Goal: Task Accomplishment & Management: Manage account settings

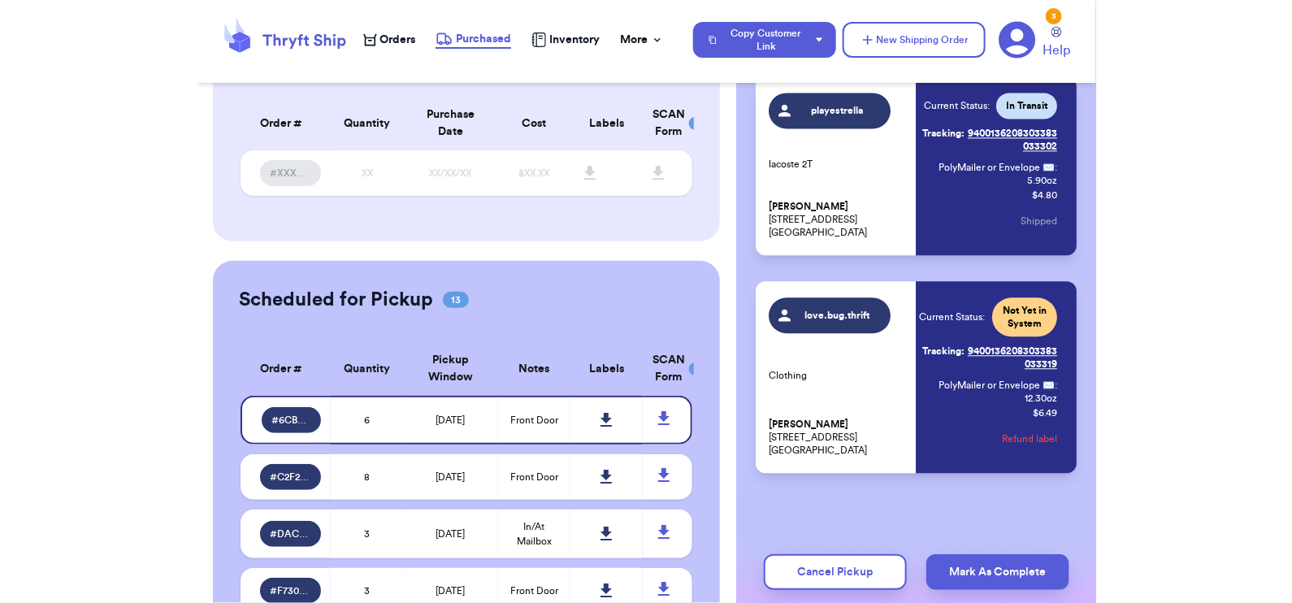
scroll to position [778, 0]
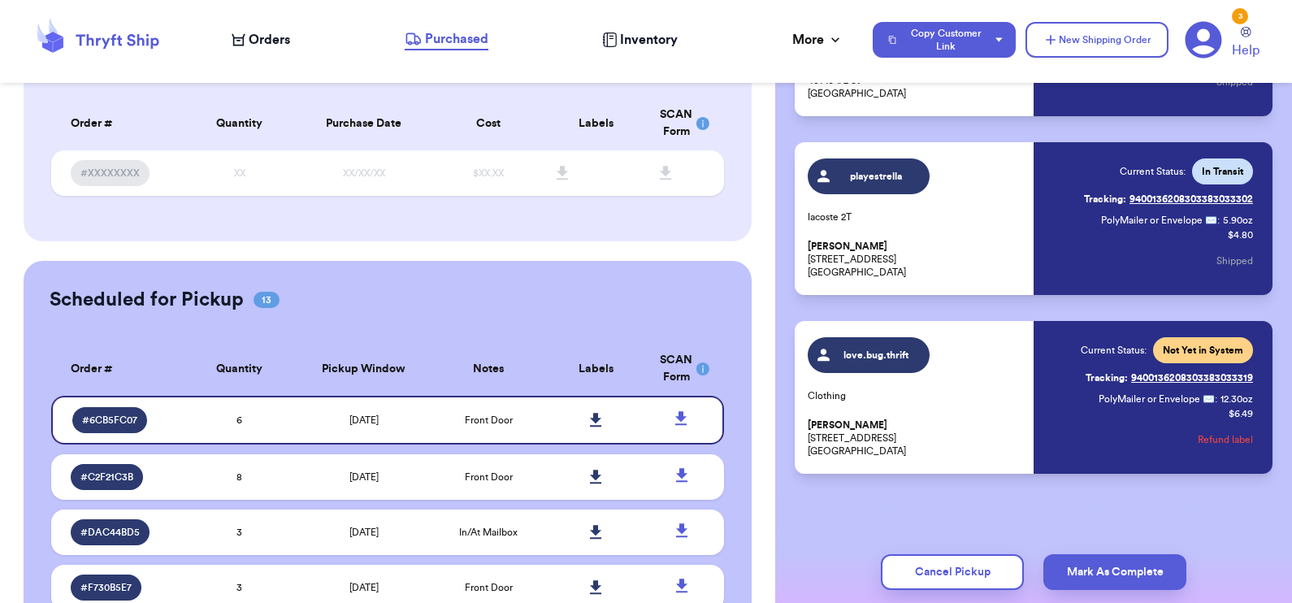
click at [256, 31] on span "Orders" at bounding box center [269, 40] width 41 height 20
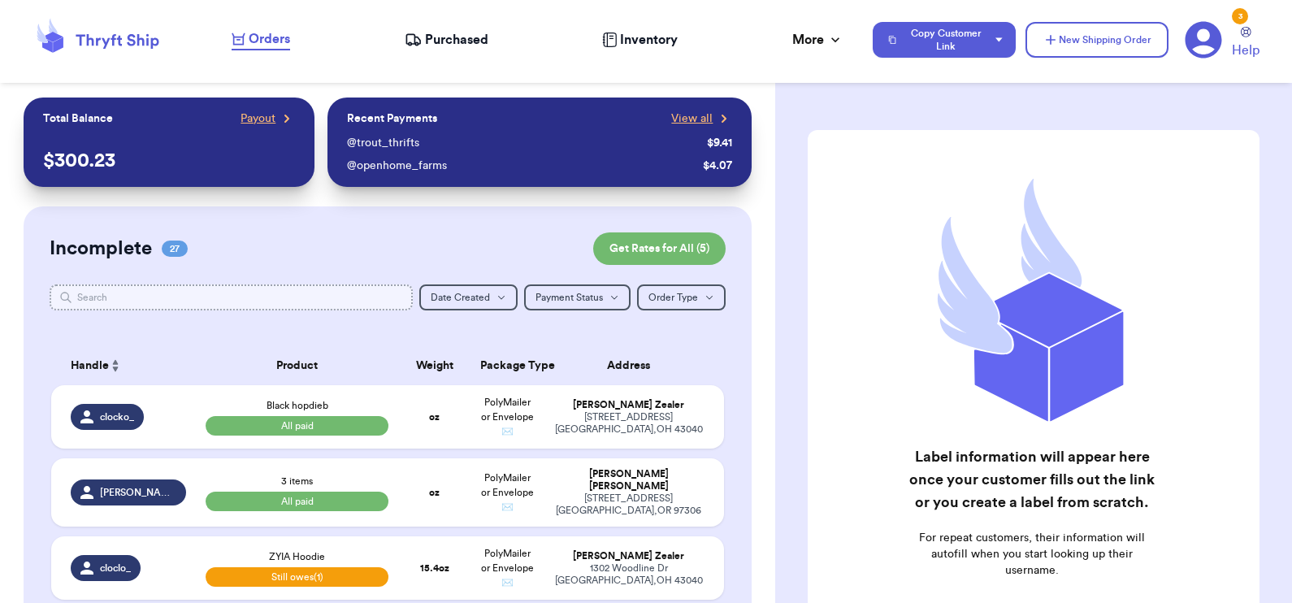
click at [211, 290] on input "text" at bounding box center [232, 297] width 364 height 26
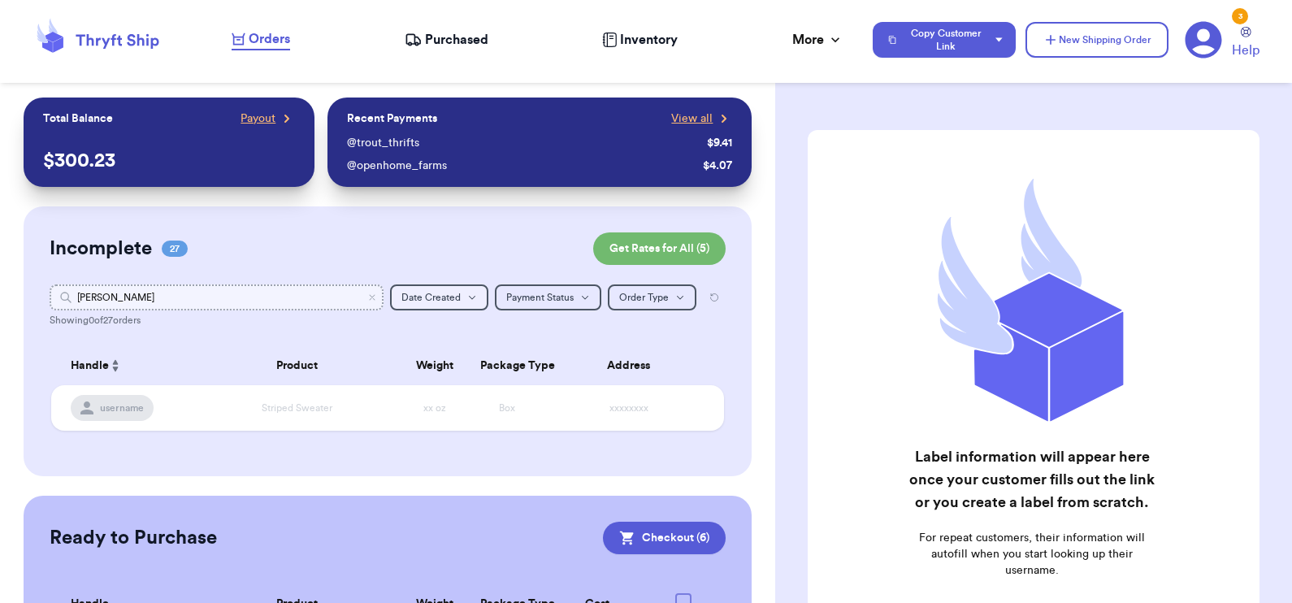
scroll to position [129, 0]
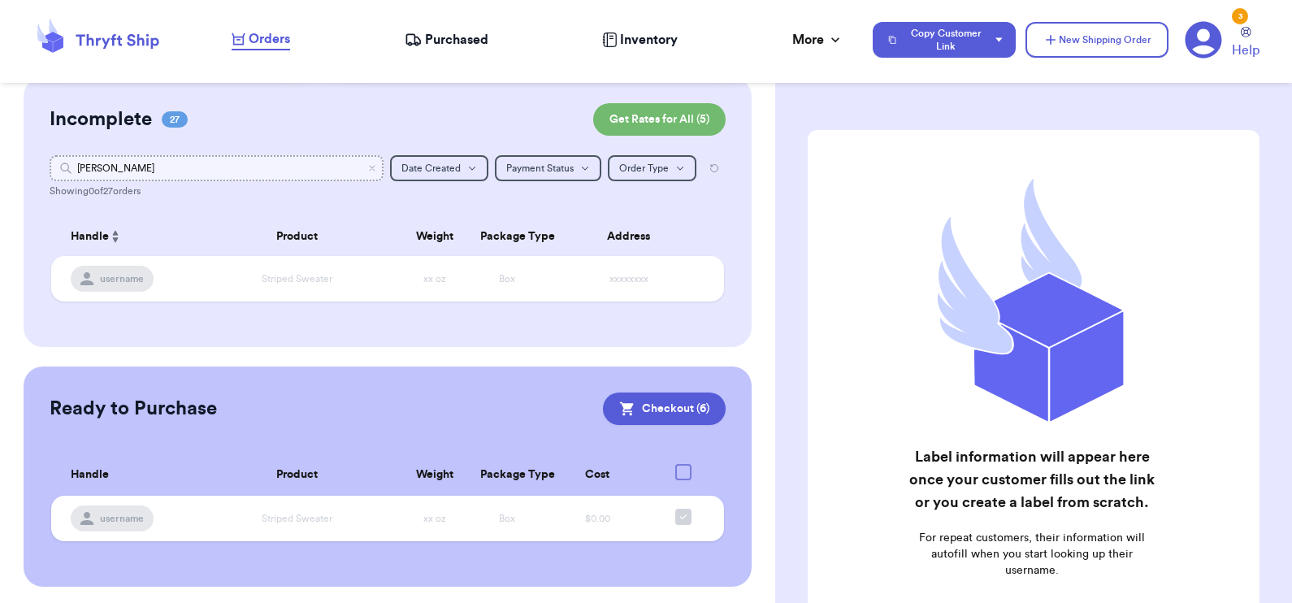
click at [89, 169] on input "[PERSON_NAME]" at bounding box center [217, 168] width 335 height 26
type input "p"
type input "w"
type input "d"
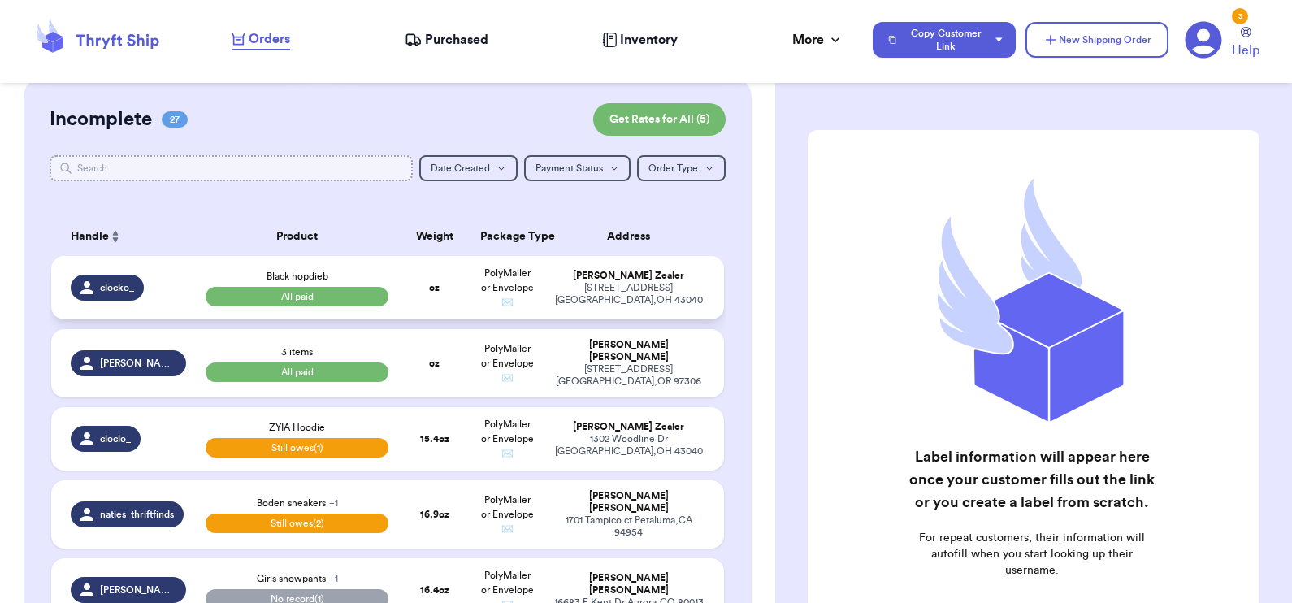
scroll to position [0, 0]
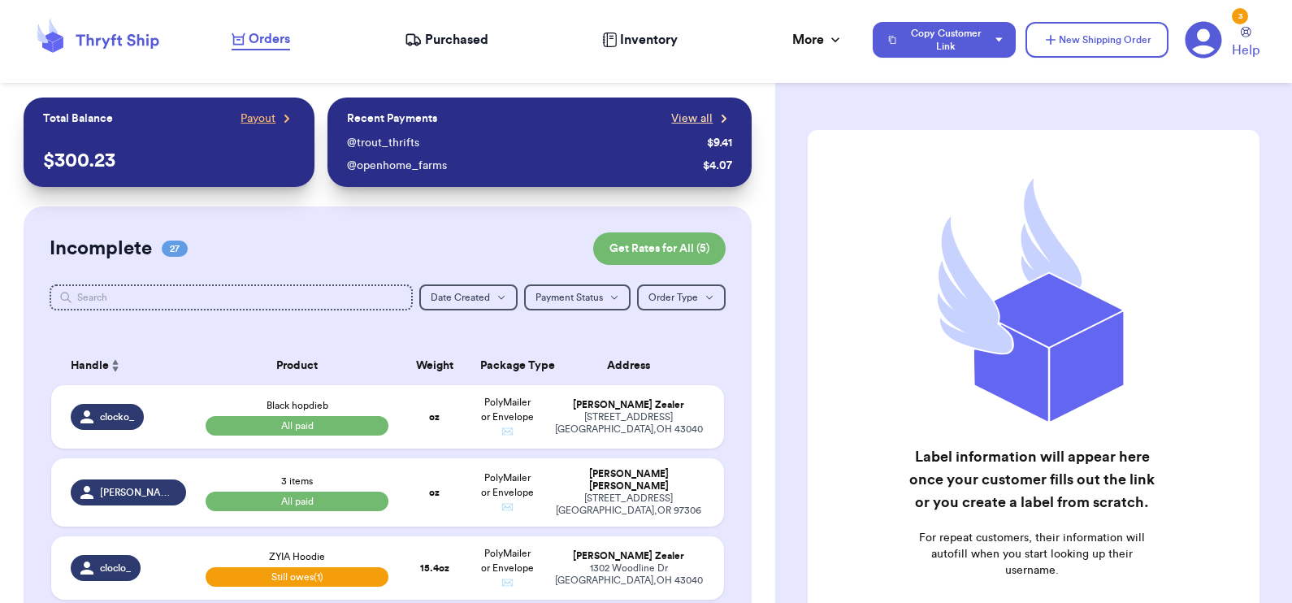
click at [683, 118] on span "View all" at bounding box center [691, 119] width 41 height 16
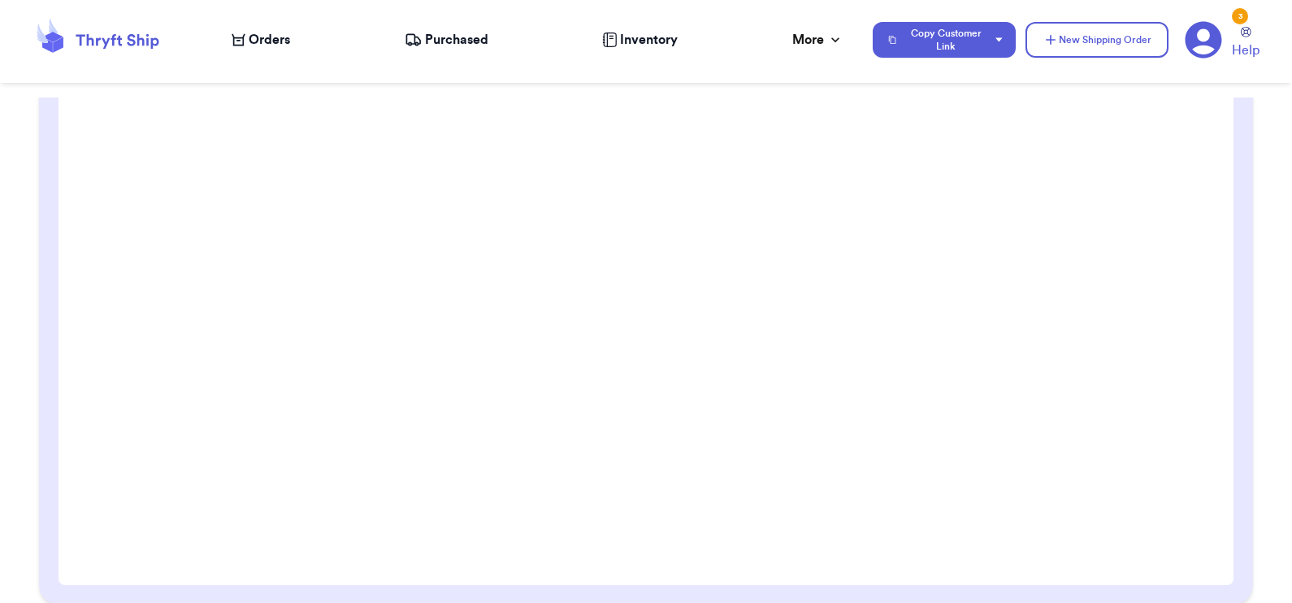
scroll to position [288, 0]
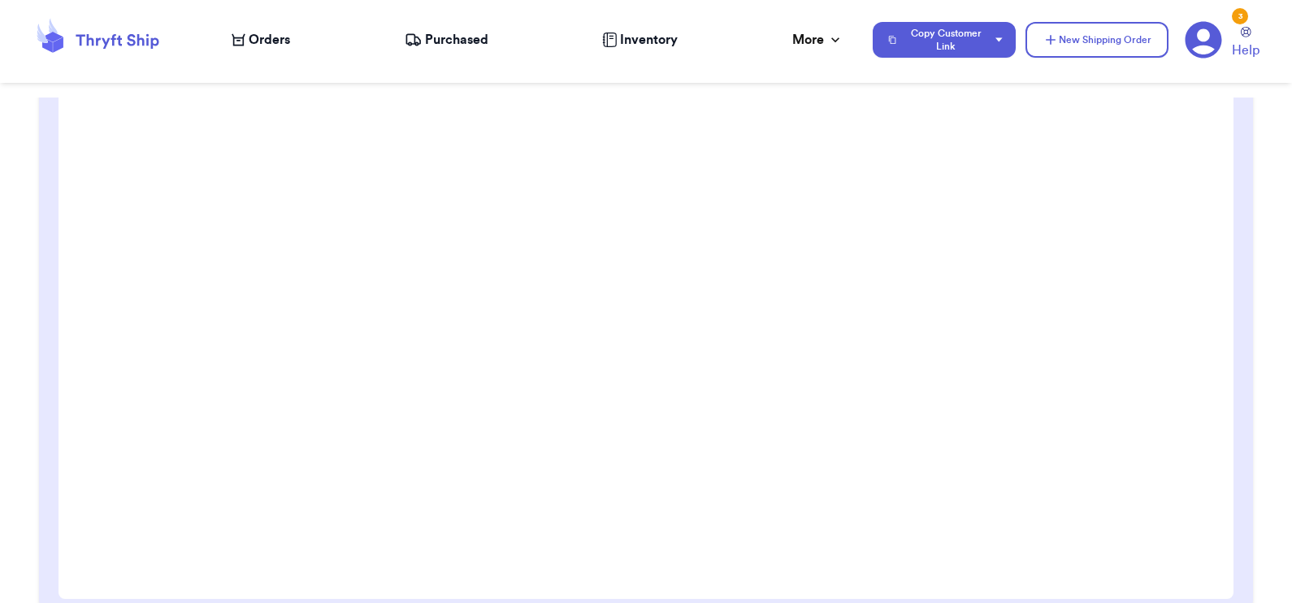
click at [238, 39] on icon at bounding box center [239, 39] width 14 height 13
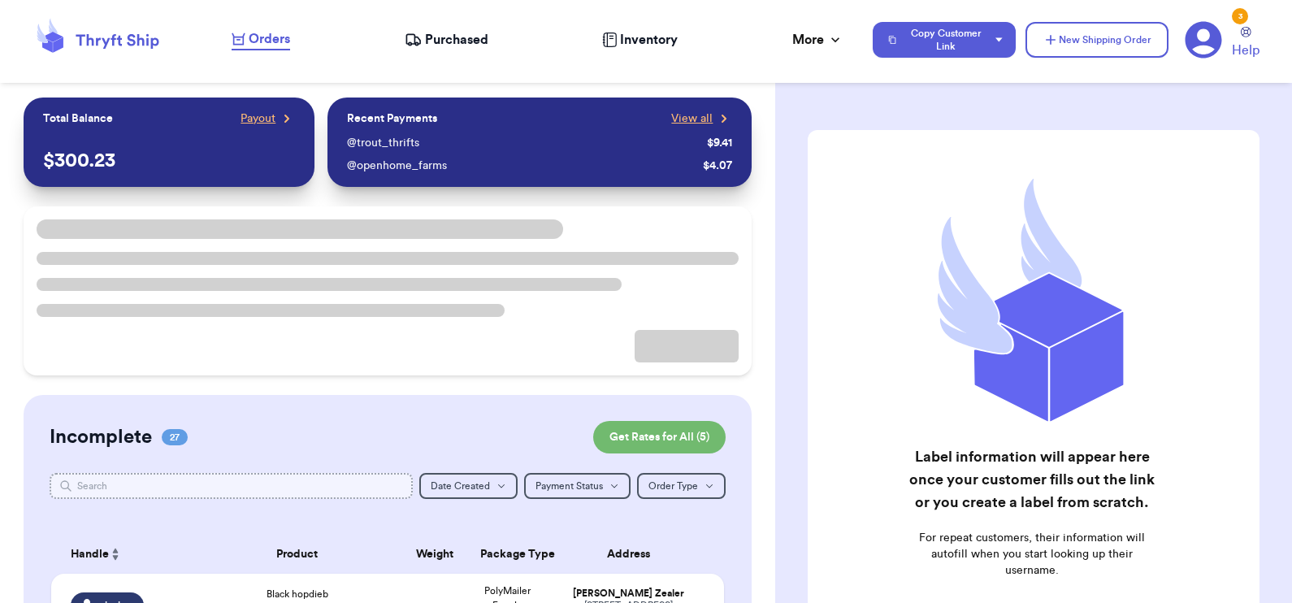
click at [247, 487] on input "text" at bounding box center [232, 486] width 364 height 26
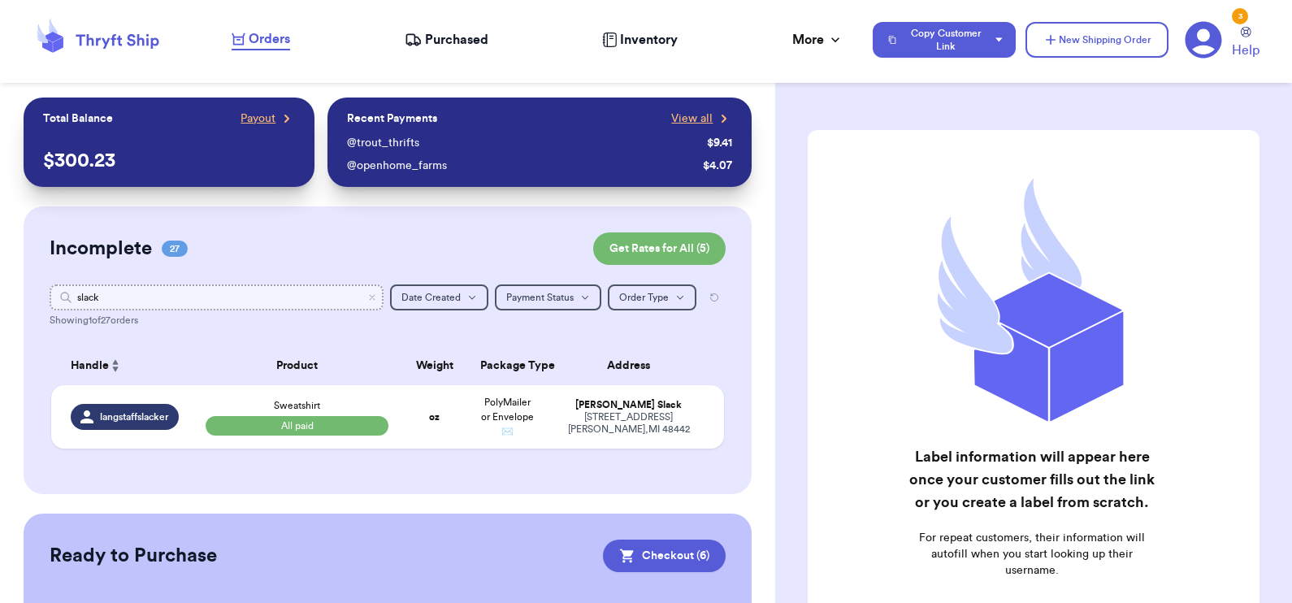
scroll to position [80, 0]
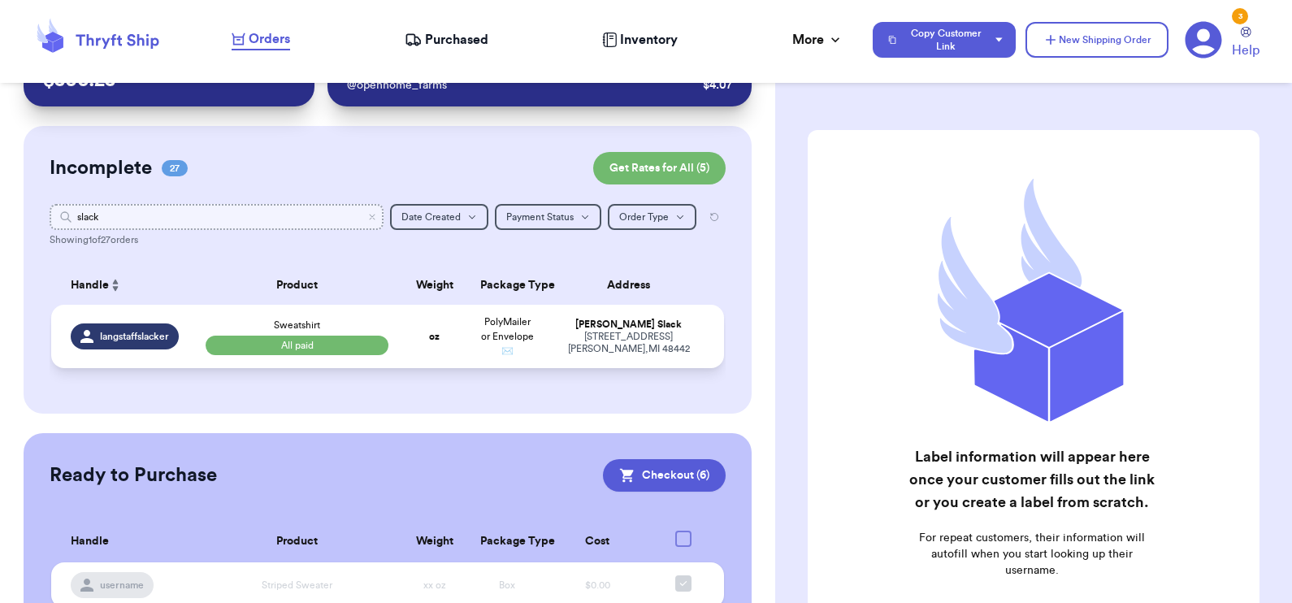
type input "slack"
click at [196, 327] on td "Sweatshirt All paid" at bounding box center [297, 336] width 203 height 63
select select "paid"
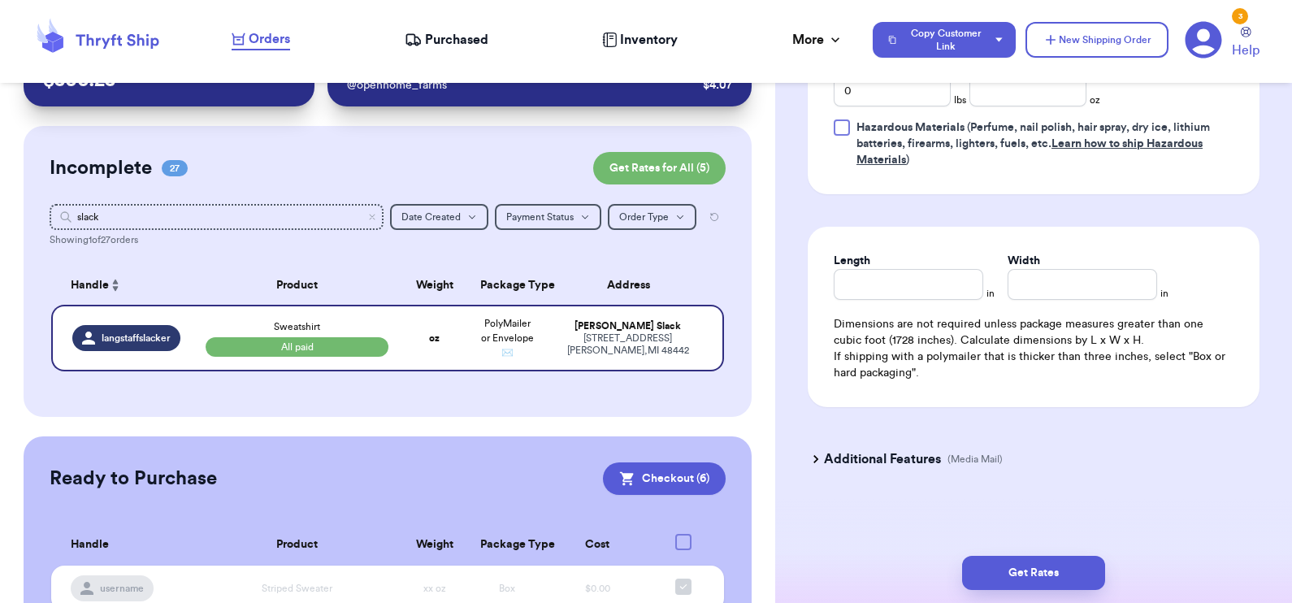
scroll to position [722, 0]
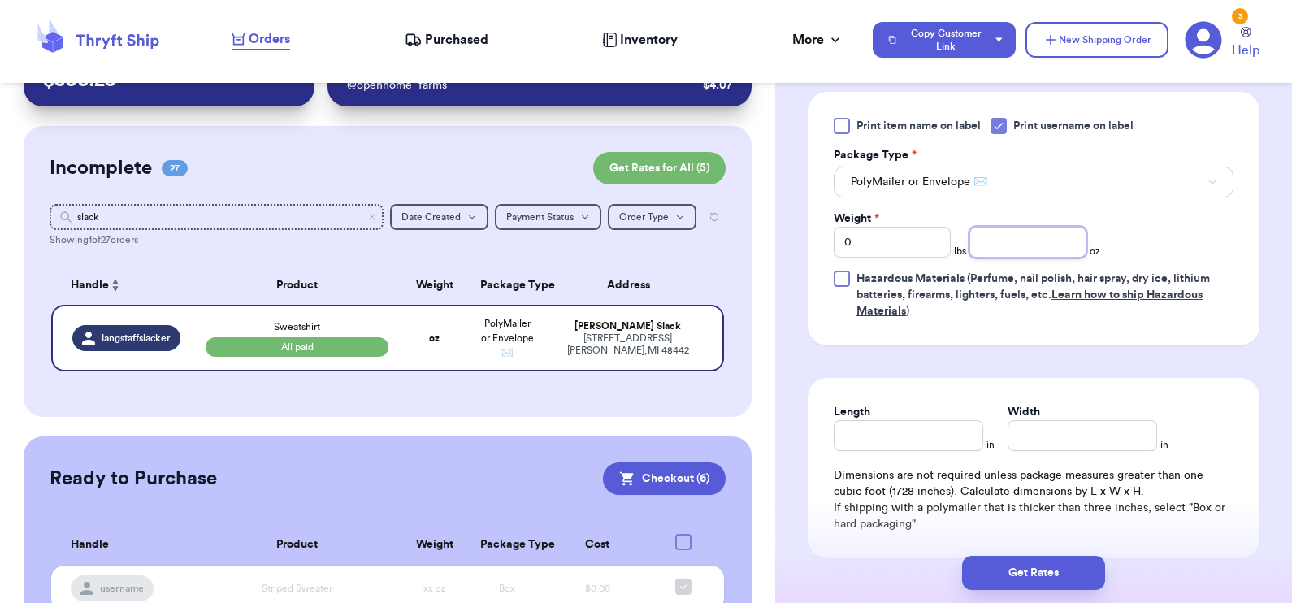
click at [899, 247] on input "number" at bounding box center [1027, 242] width 117 height 31
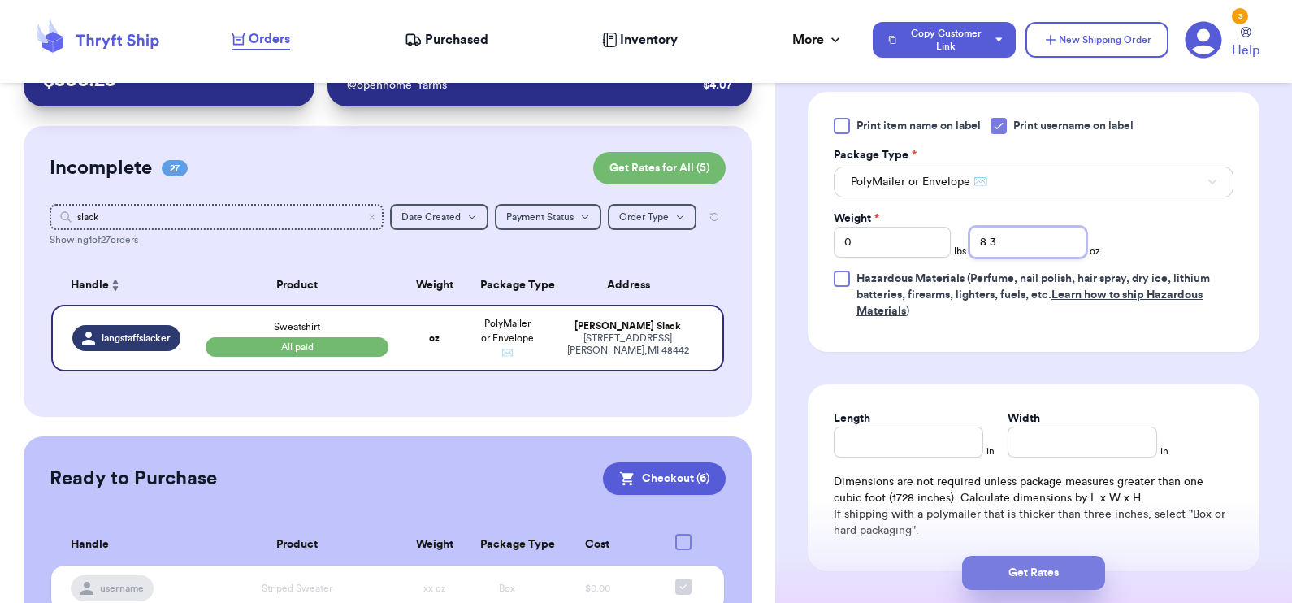
type input "8.3"
click at [899, 568] on button "Get Rates" at bounding box center [1033, 573] width 143 height 34
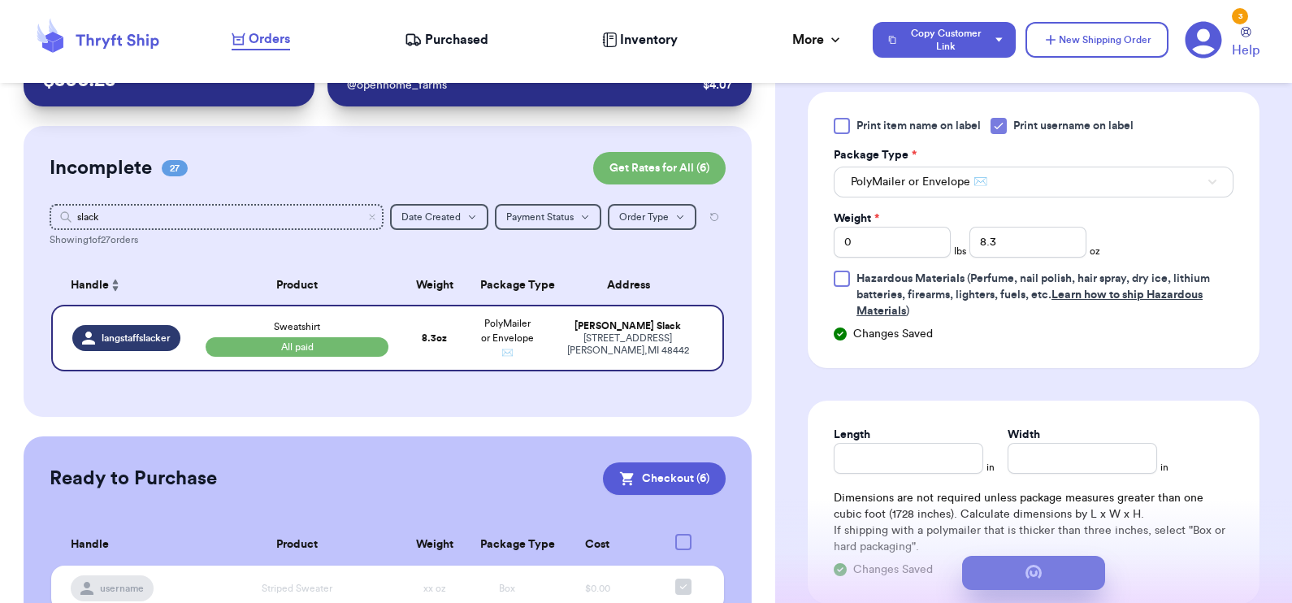
scroll to position [0, 0]
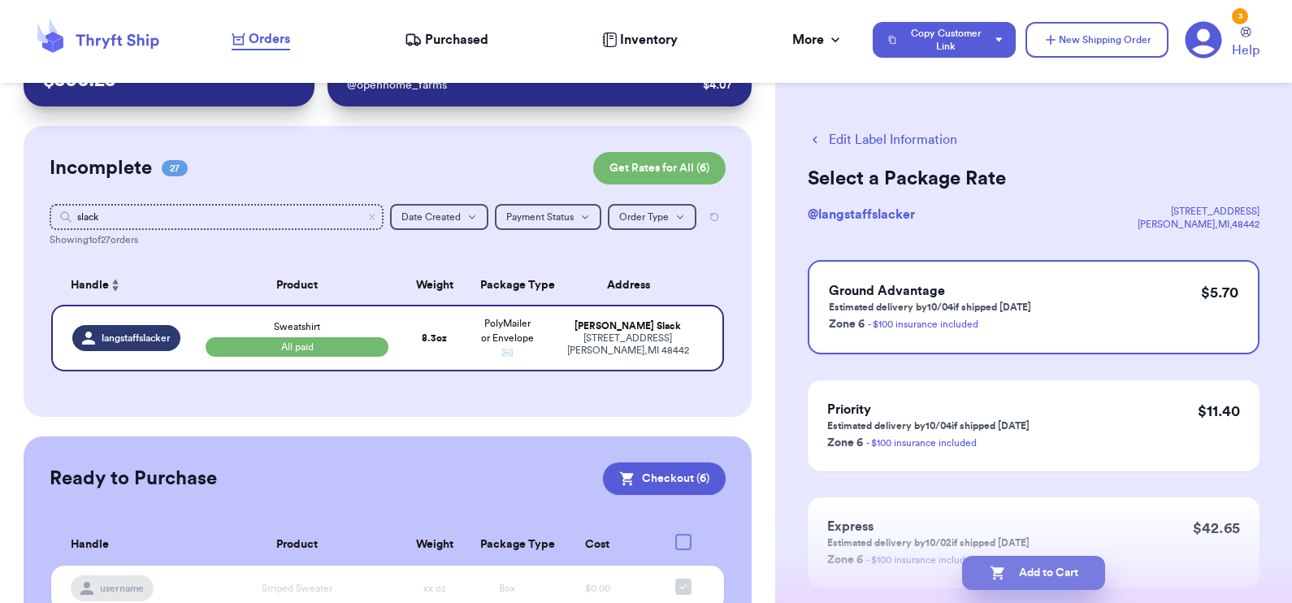
click at [899, 579] on button "Add to Cart" at bounding box center [1033, 573] width 143 height 34
select select "paid"
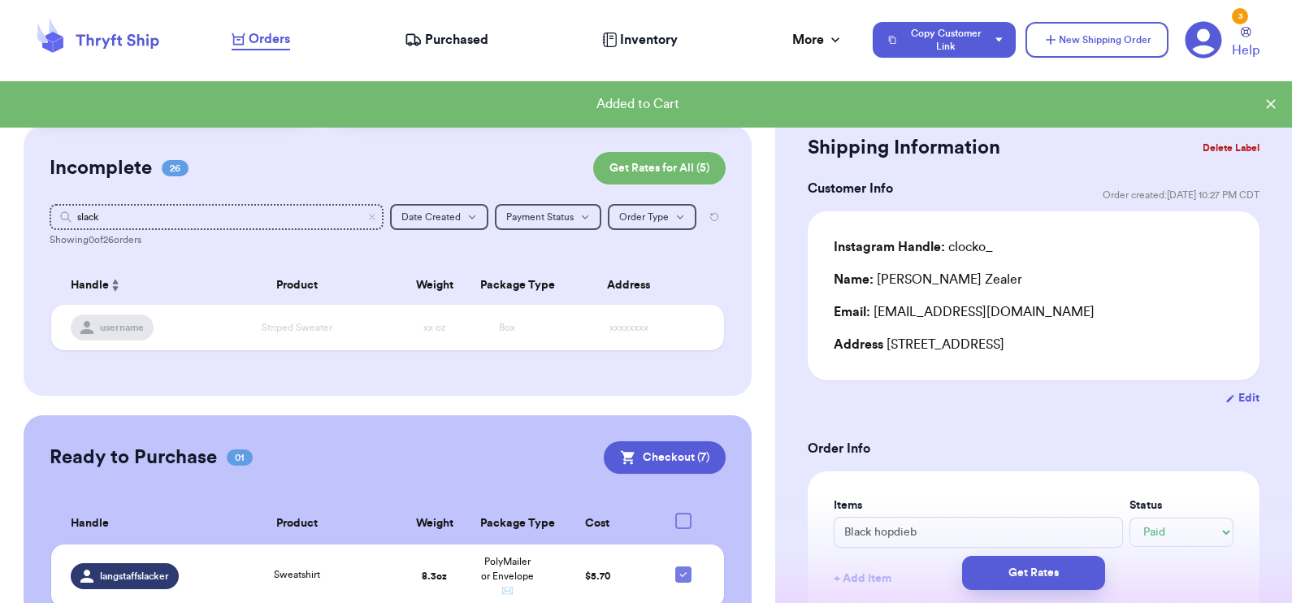
scroll to position [162, 0]
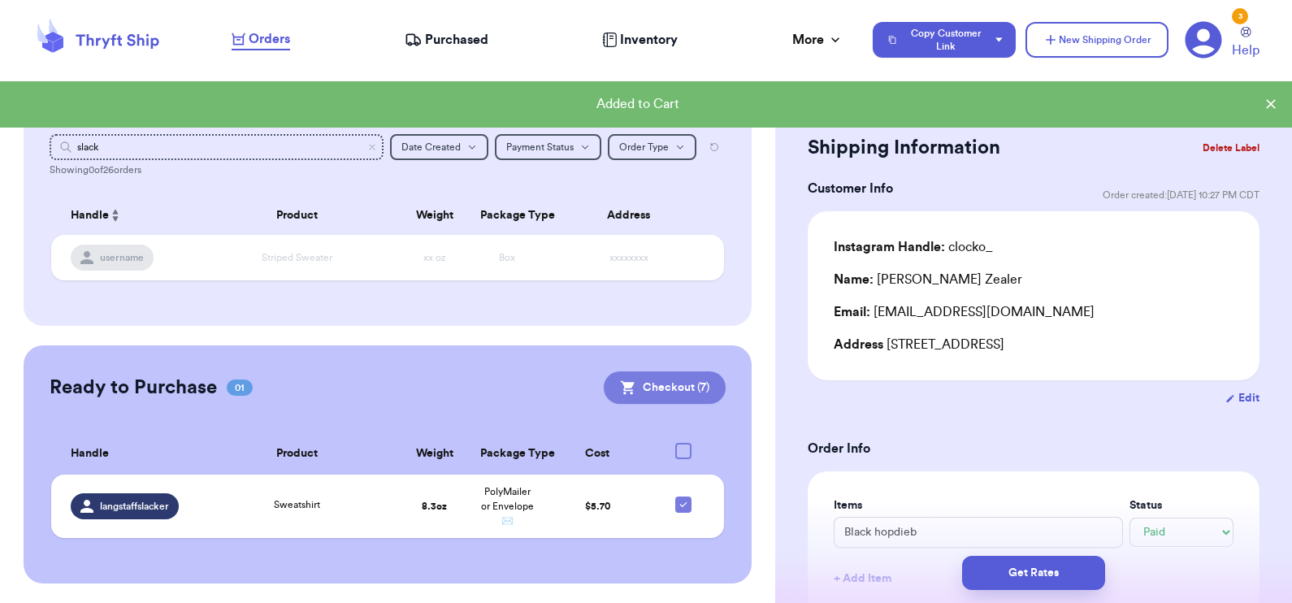
click at [638, 372] on button "Checkout ( 7 )" at bounding box center [665, 387] width 122 height 33
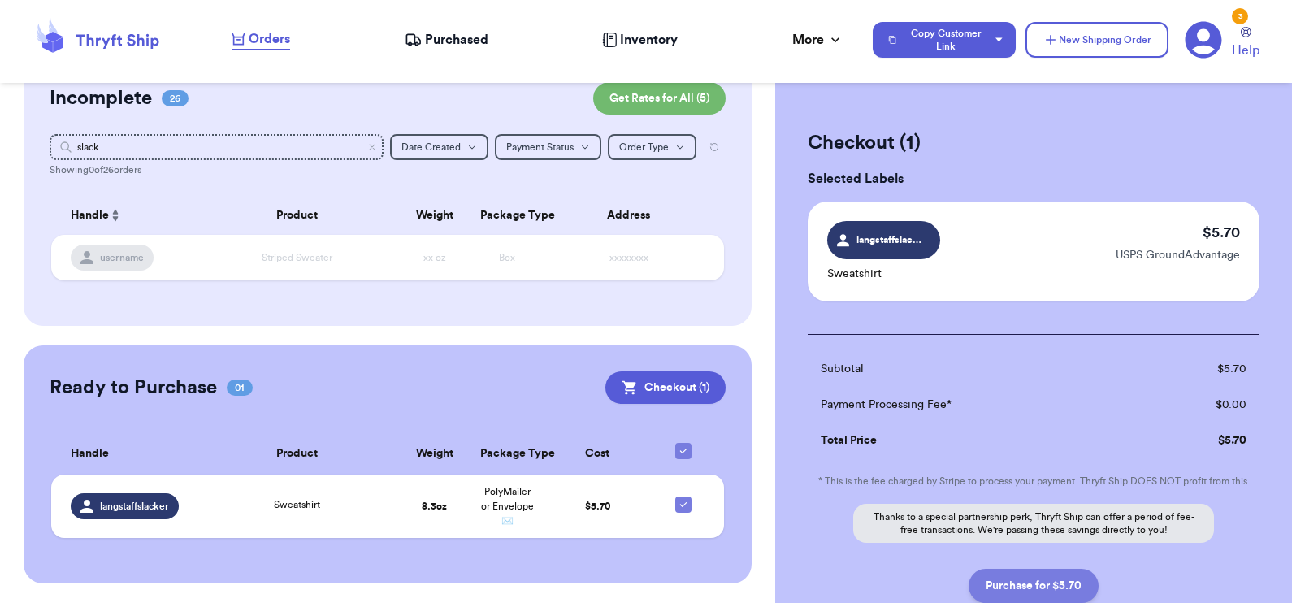
click at [899, 580] on button "Purchase for $5.70" at bounding box center [1034, 586] width 130 height 34
checkbox input "false"
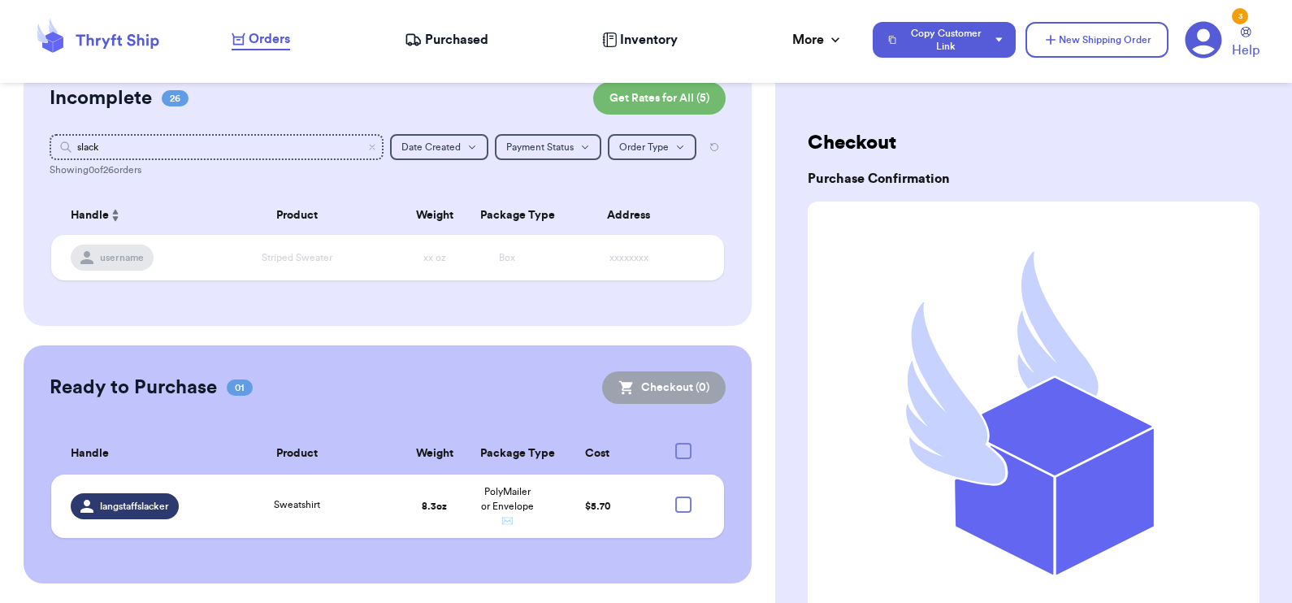
checkbox input "true"
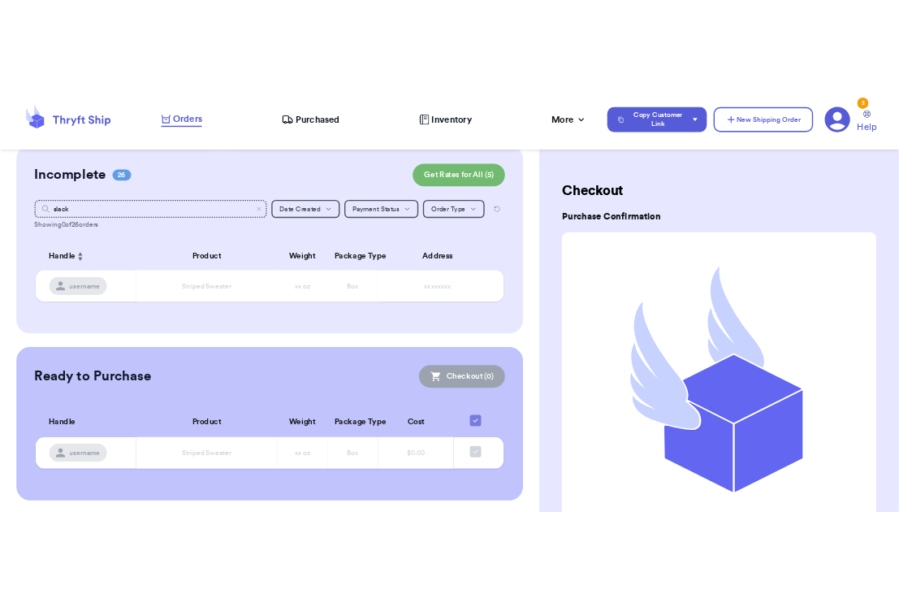
scroll to position [0, 0]
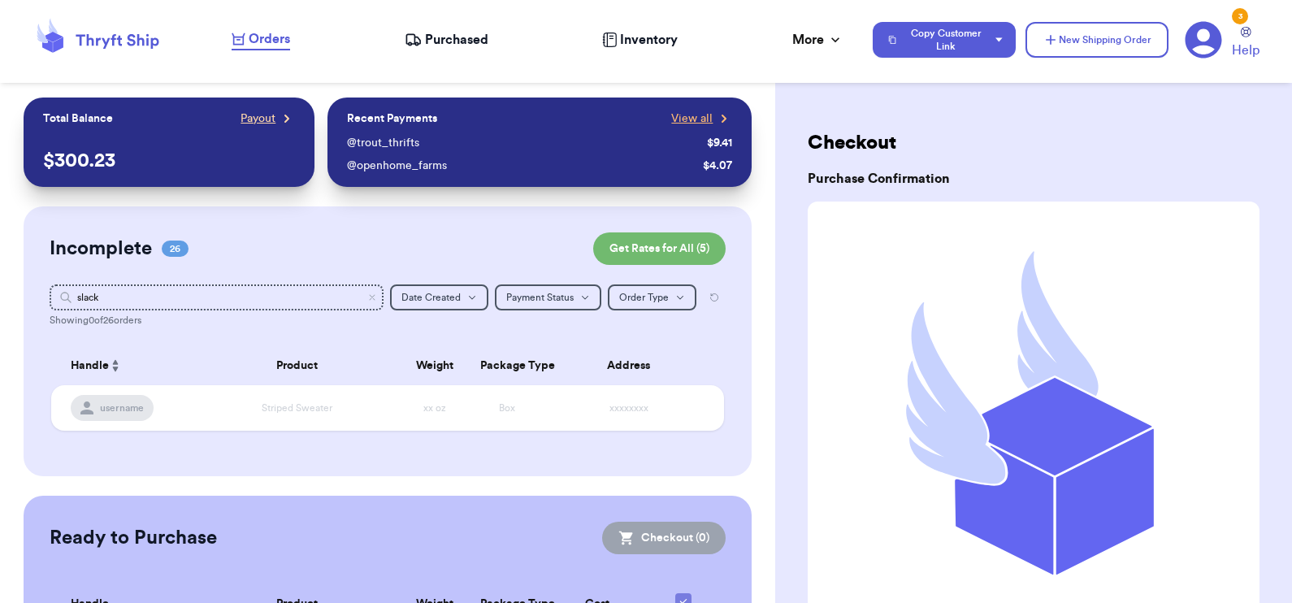
click at [241, 118] on span "Payout" at bounding box center [258, 119] width 35 height 16
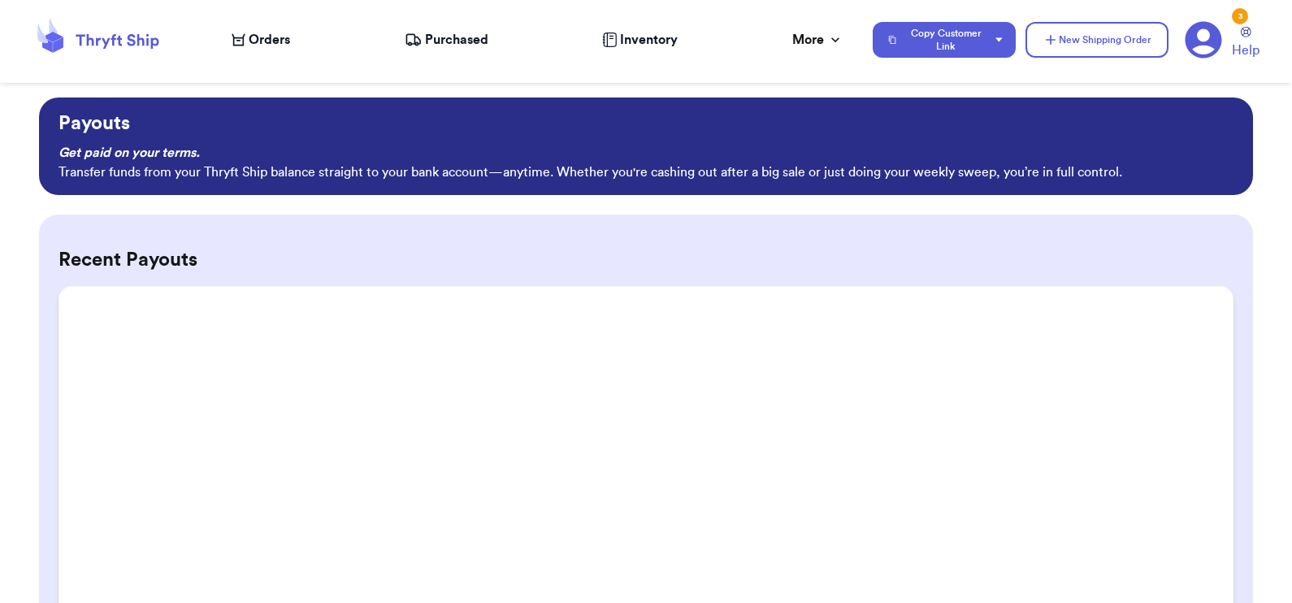
click at [460, 40] on span "Purchased" at bounding box center [456, 40] width 63 height 20
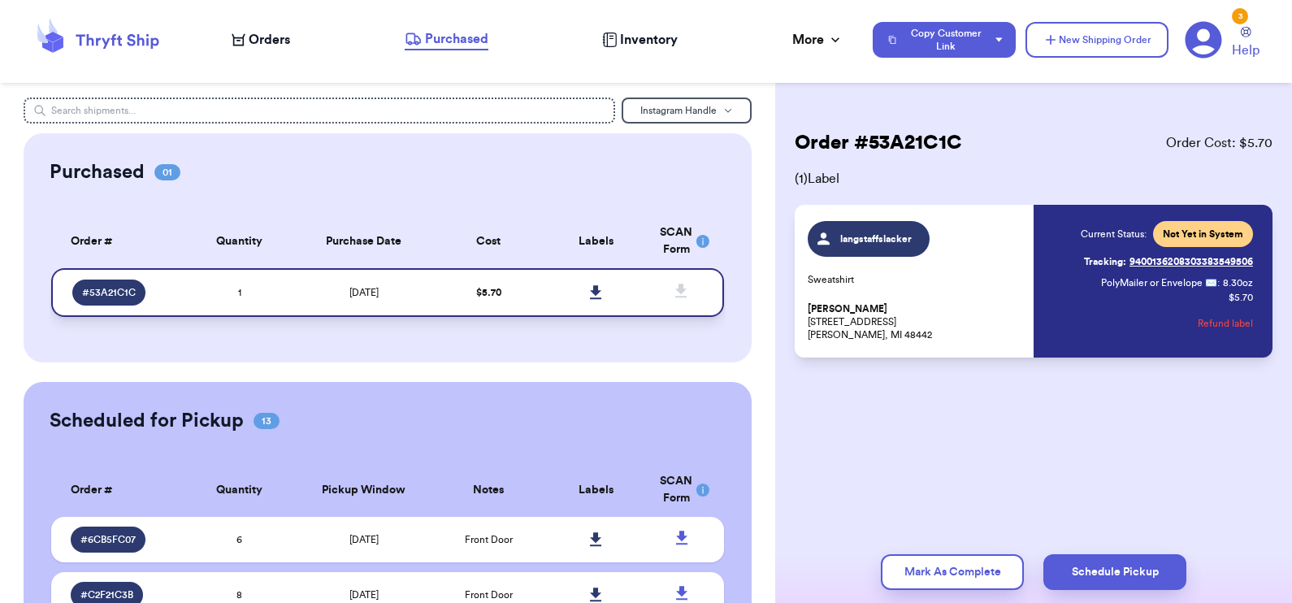
click at [590, 297] on icon at bounding box center [595, 292] width 11 height 14
